Goal: Navigation & Orientation: Find specific page/section

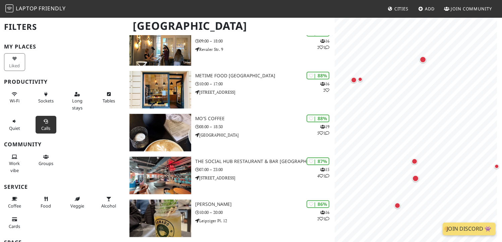
click at [39, 121] on button "Calls" at bounding box center [46, 125] width 21 height 18
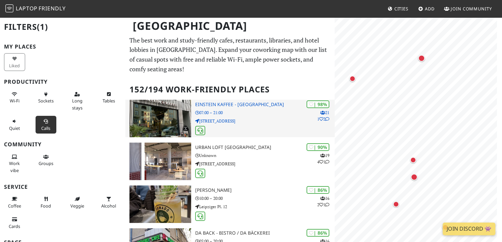
click at [261, 116] on div "| 98% 21 1 2 Einstein Kaffee - Charlottenburg 07:00 – 21:00 Kantstraße 126" at bounding box center [264, 119] width 139 height 38
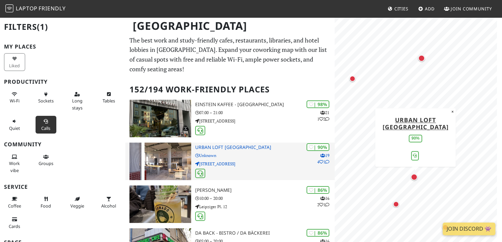
click at [262, 159] on p "Unknown" at bounding box center [264, 156] width 139 height 6
